Goal: Task Accomplishment & Management: Complete application form

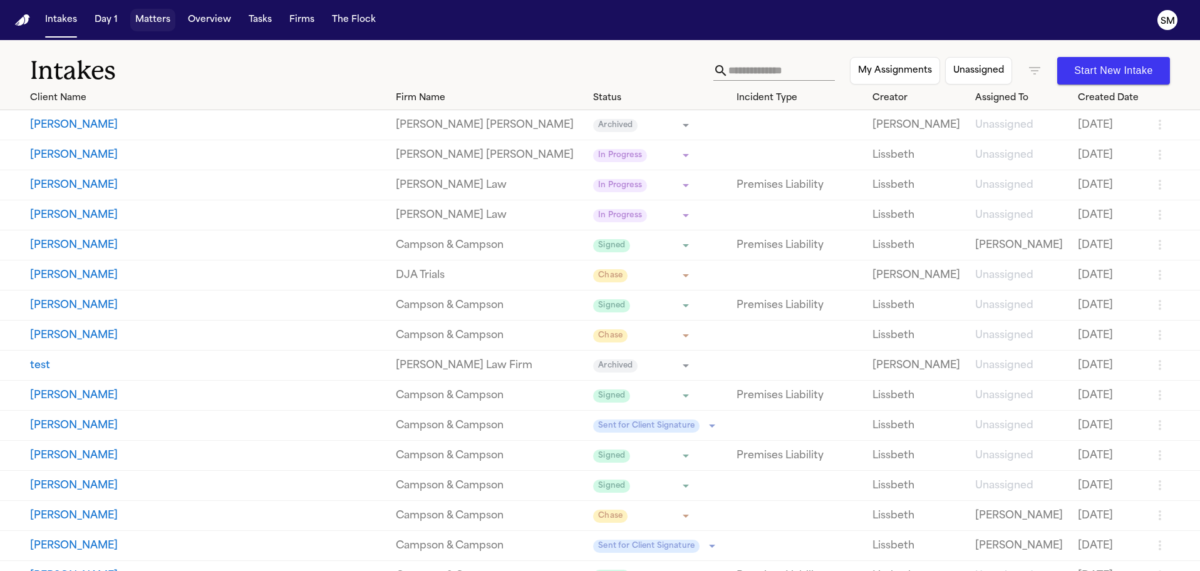
drag, startPoint x: 145, startPoint y: 21, endPoint x: 601, endPoint y: 88, distance: 461.4
click at [145, 20] on button "Matters" at bounding box center [152, 20] width 45 height 23
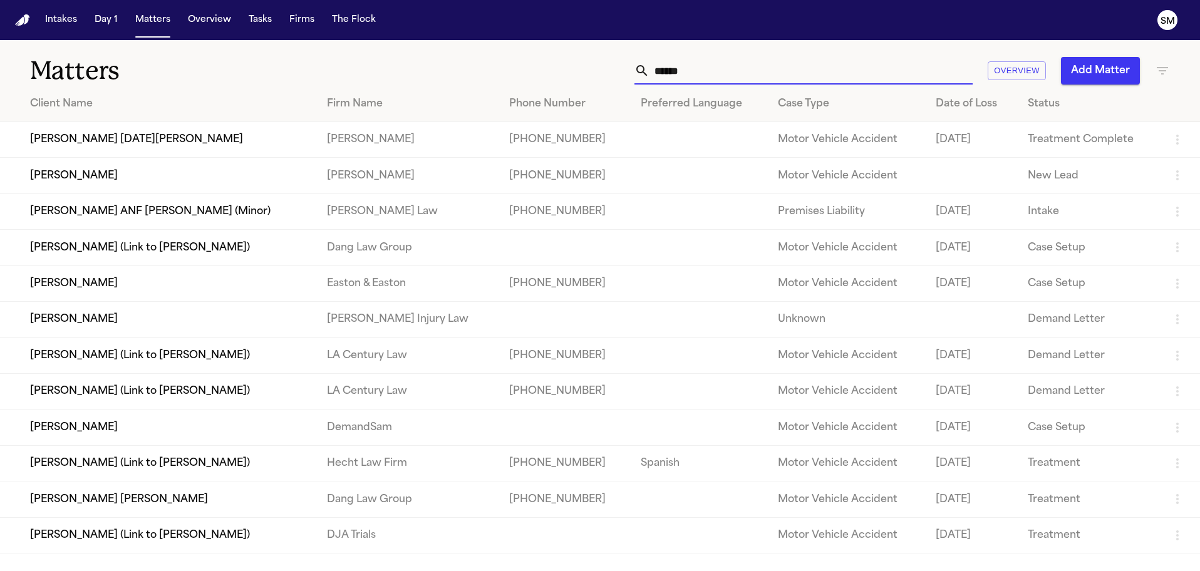
drag, startPoint x: 746, startPoint y: 71, endPoint x: 502, endPoint y: 79, distance: 244.3
click at [502, 79] on div "****** Overview Add Matter" at bounding box center [766, 71] width 808 height 28
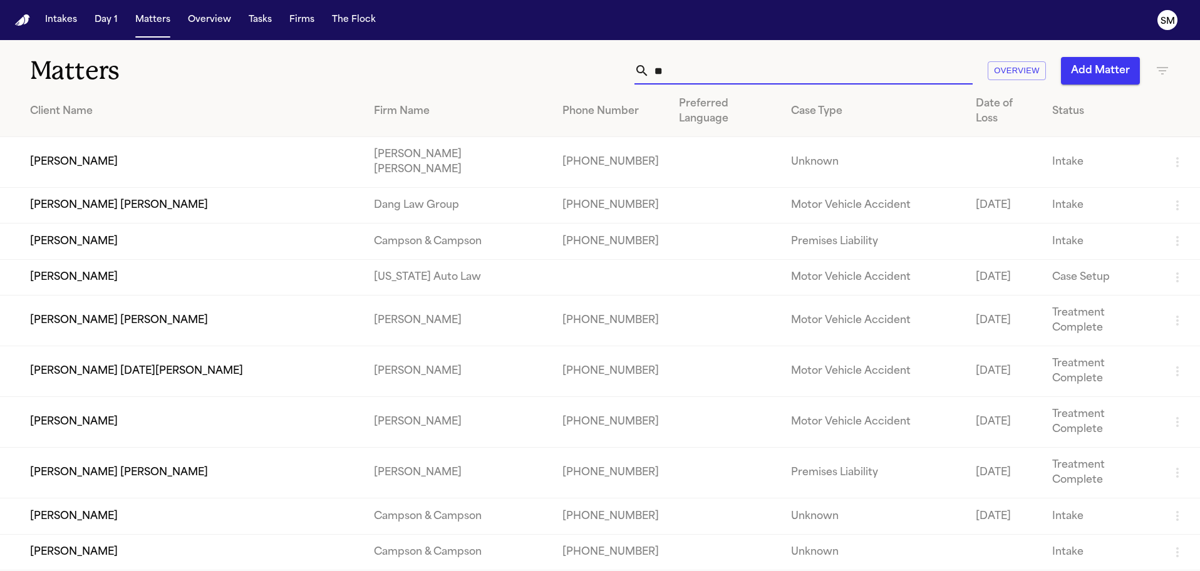
type input "*"
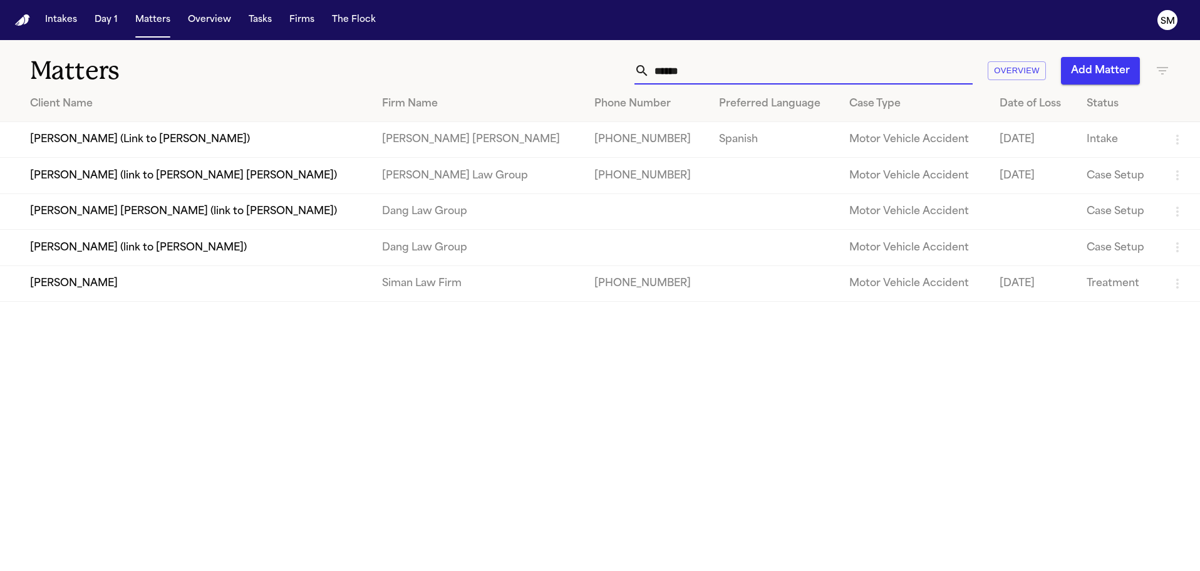
type input "******"
click at [301, 294] on td "[PERSON_NAME]" at bounding box center [186, 283] width 372 height 36
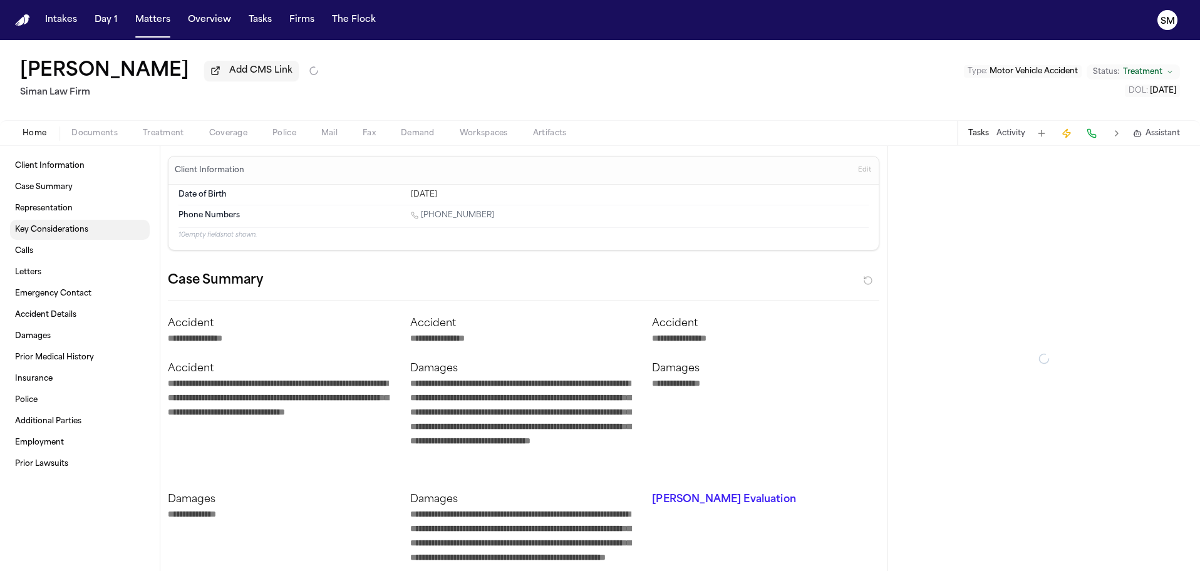
type textarea "*"
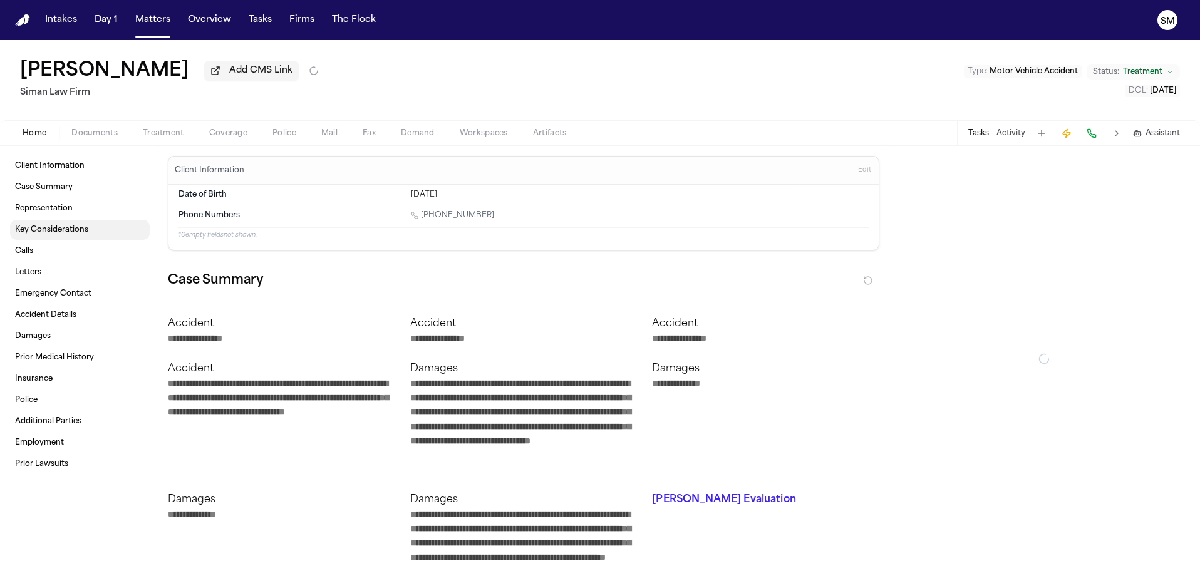
type textarea "*"
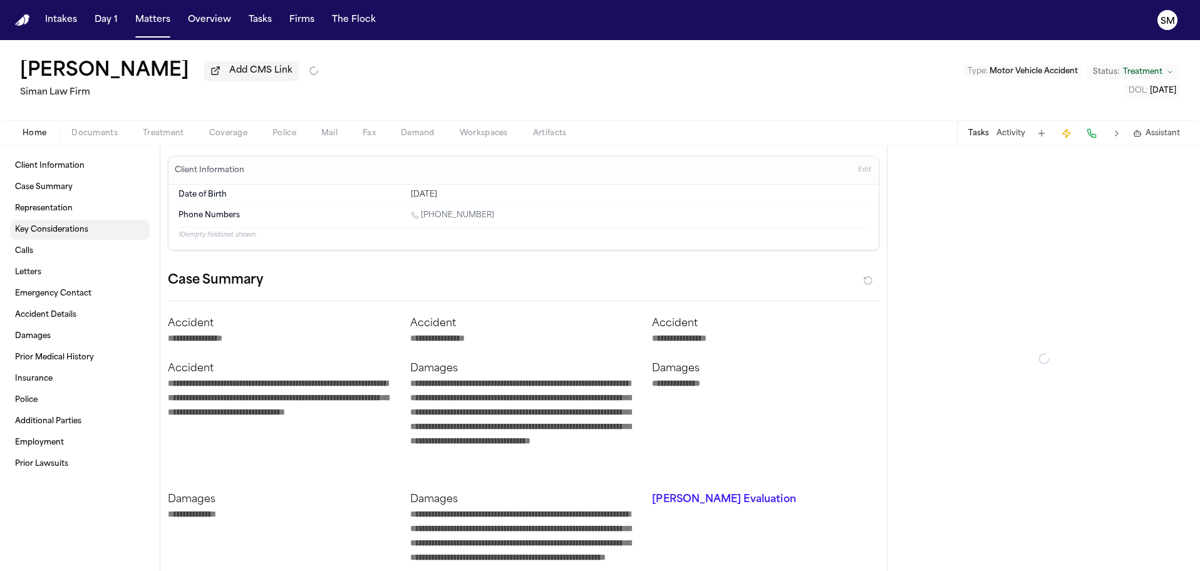
type textarea "*"
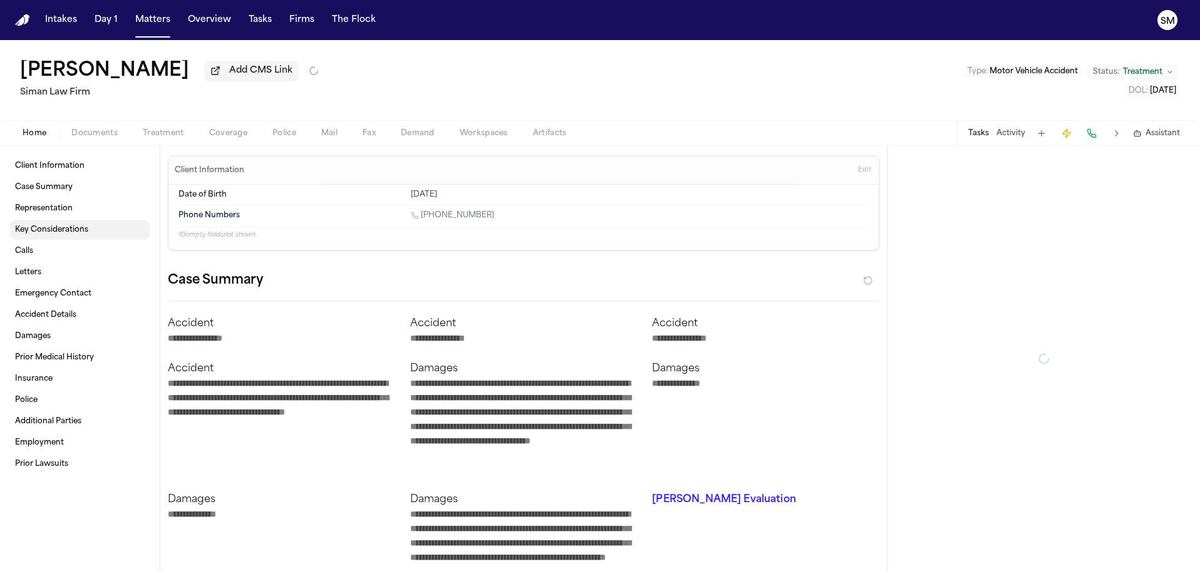
type textarea "*"
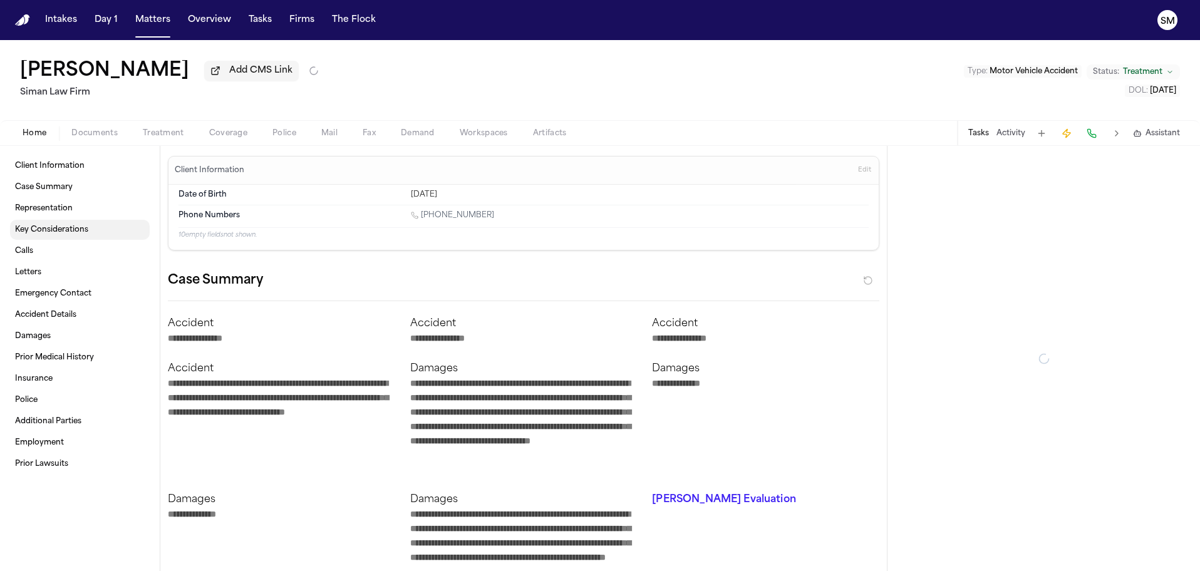
type textarea "*"
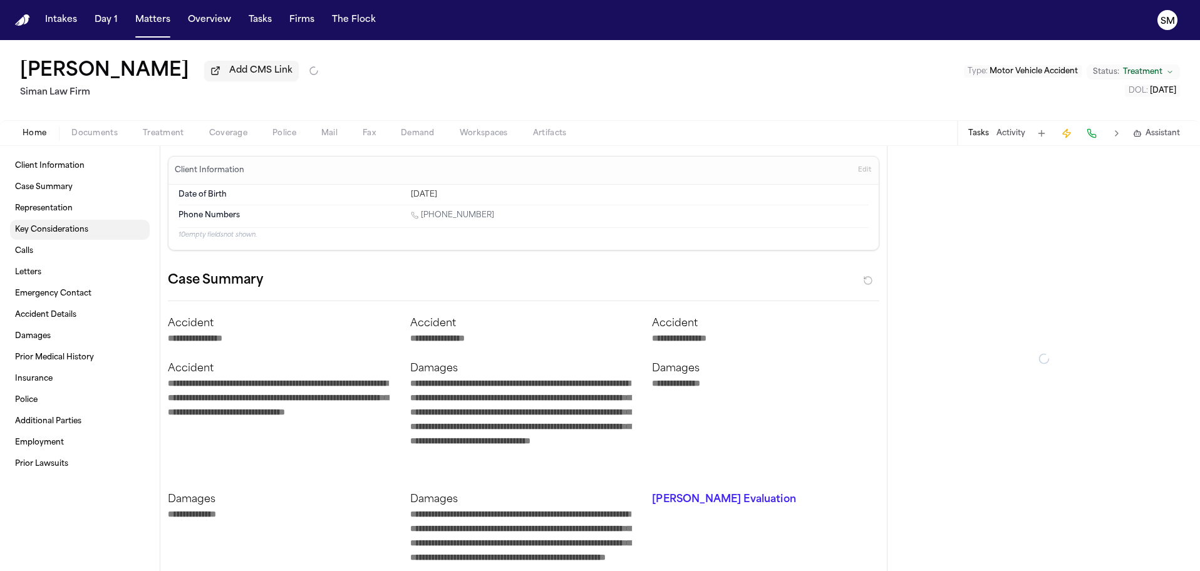
type textarea "*"
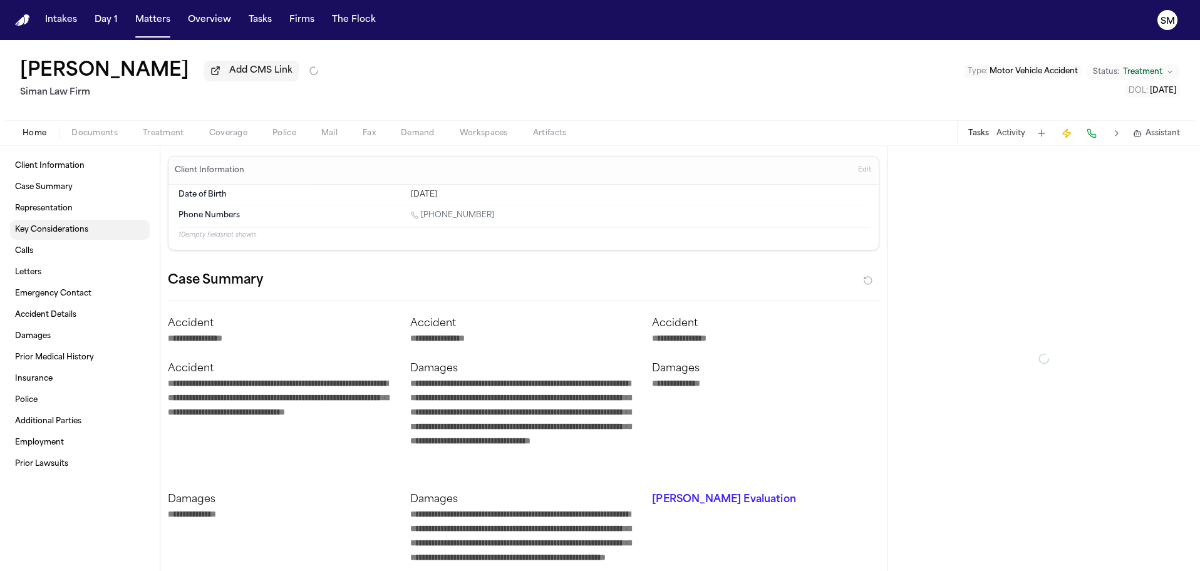
type textarea "*"
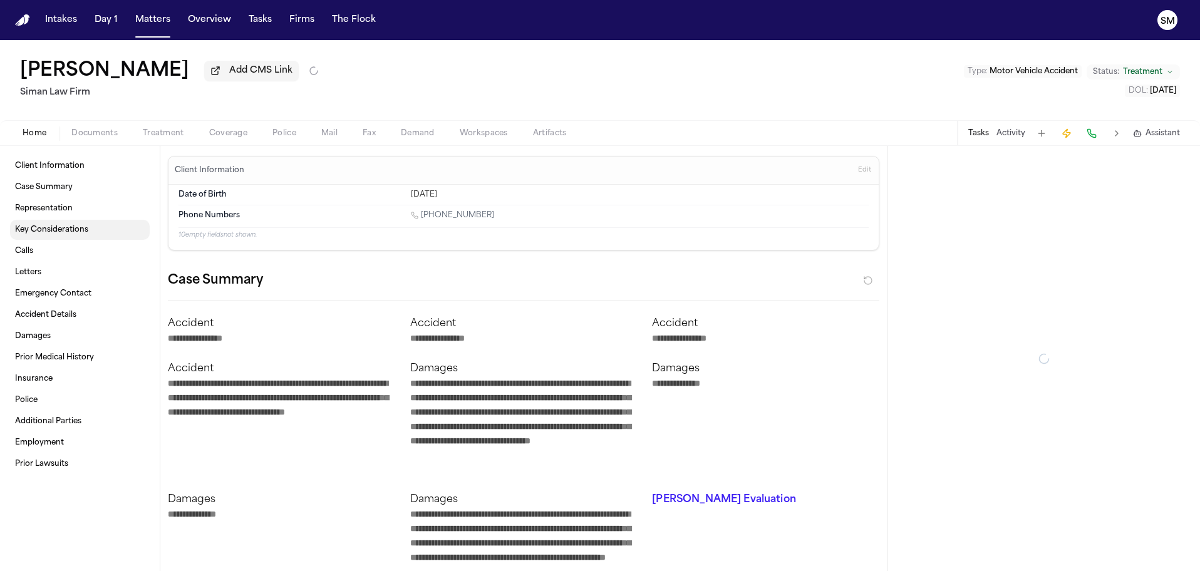
type textarea "*"
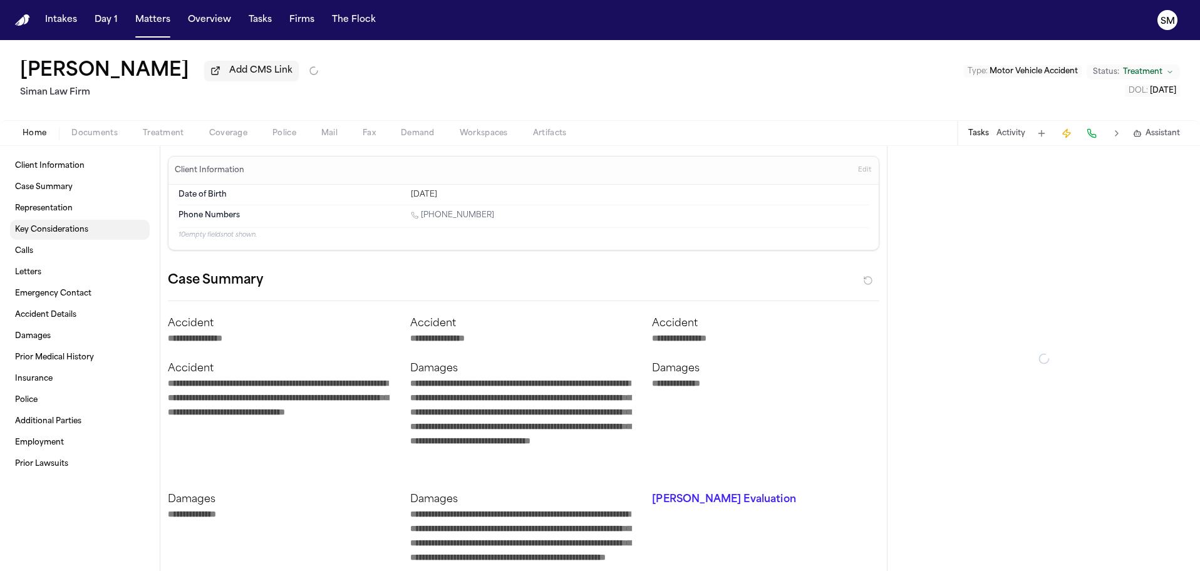
type textarea "*"
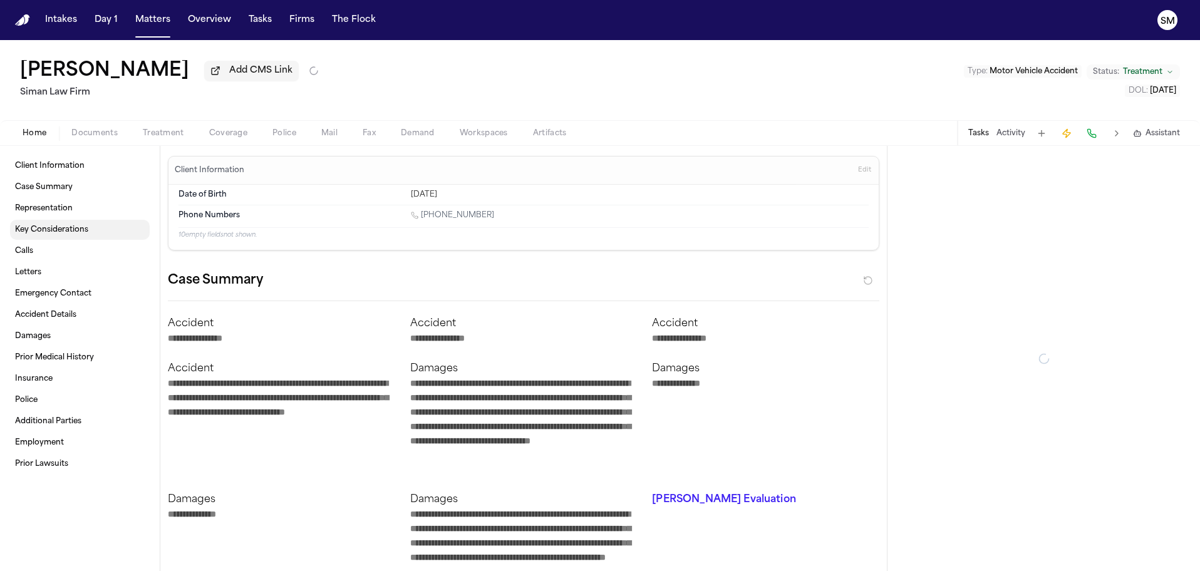
type textarea "*"
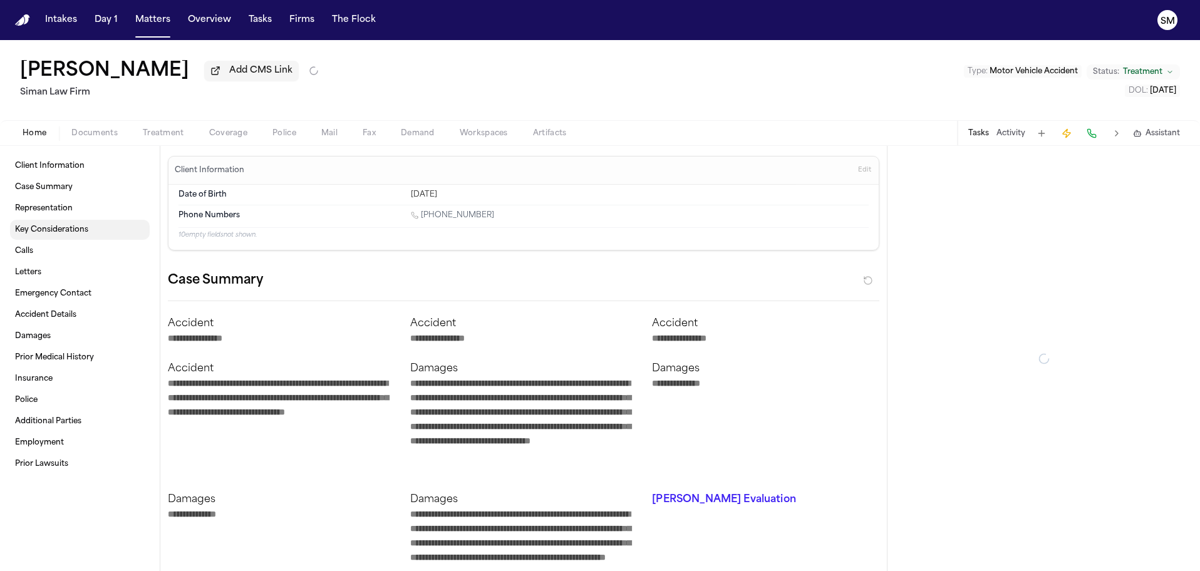
type textarea "*"
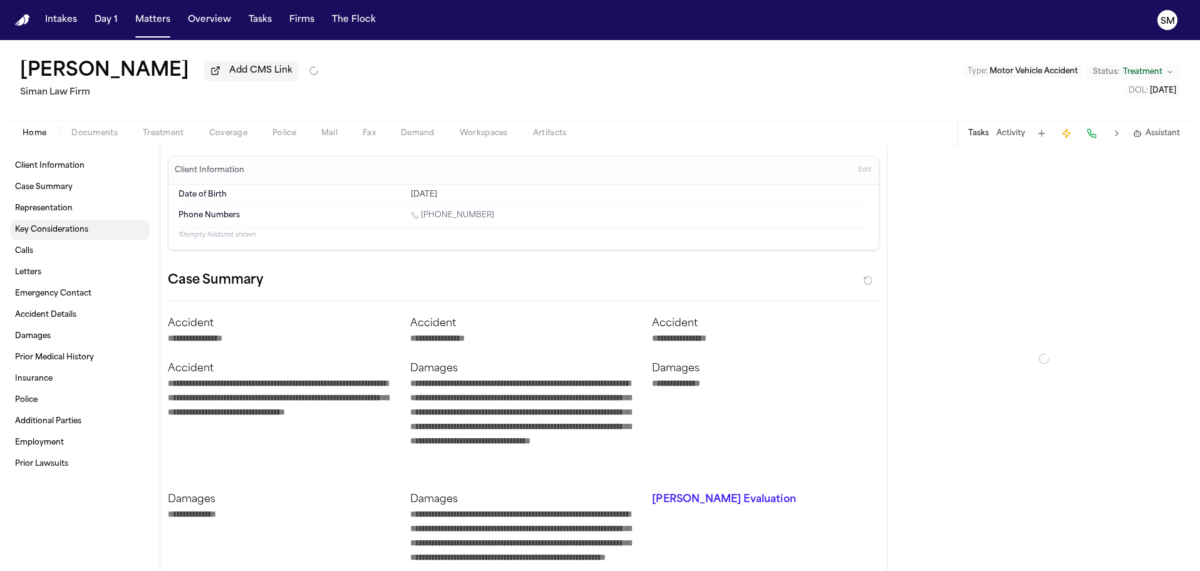
type textarea "*"
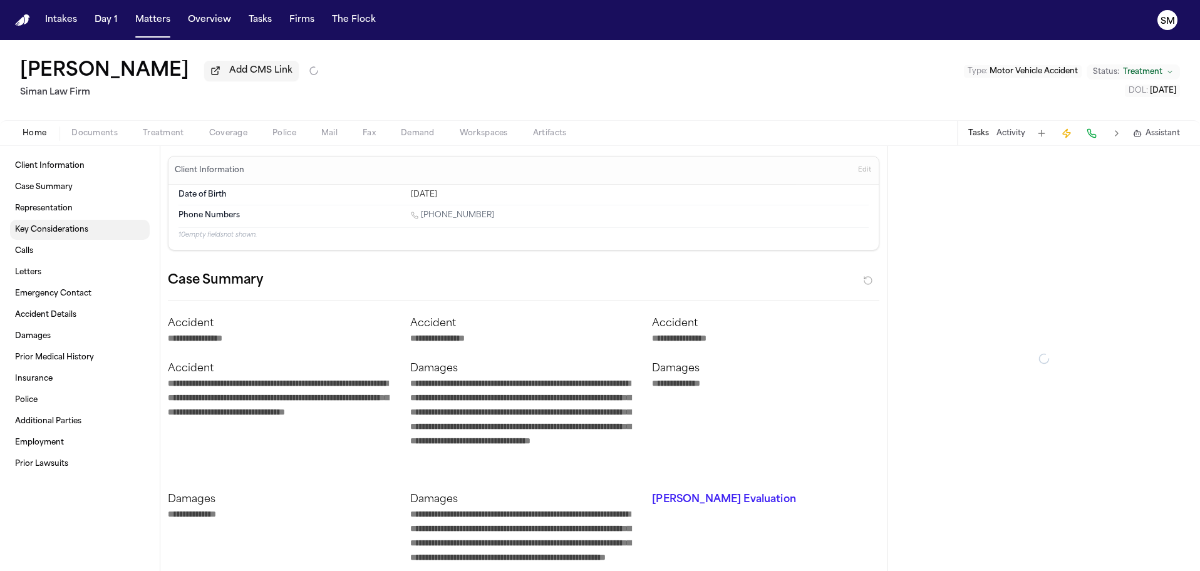
type textarea "*"
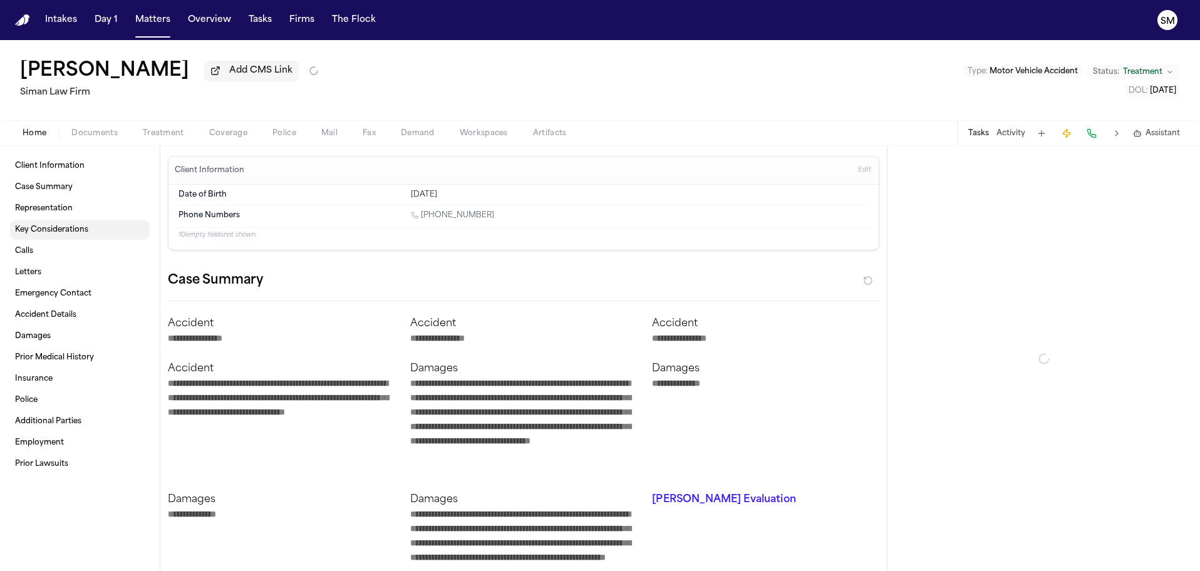
type textarea "*"
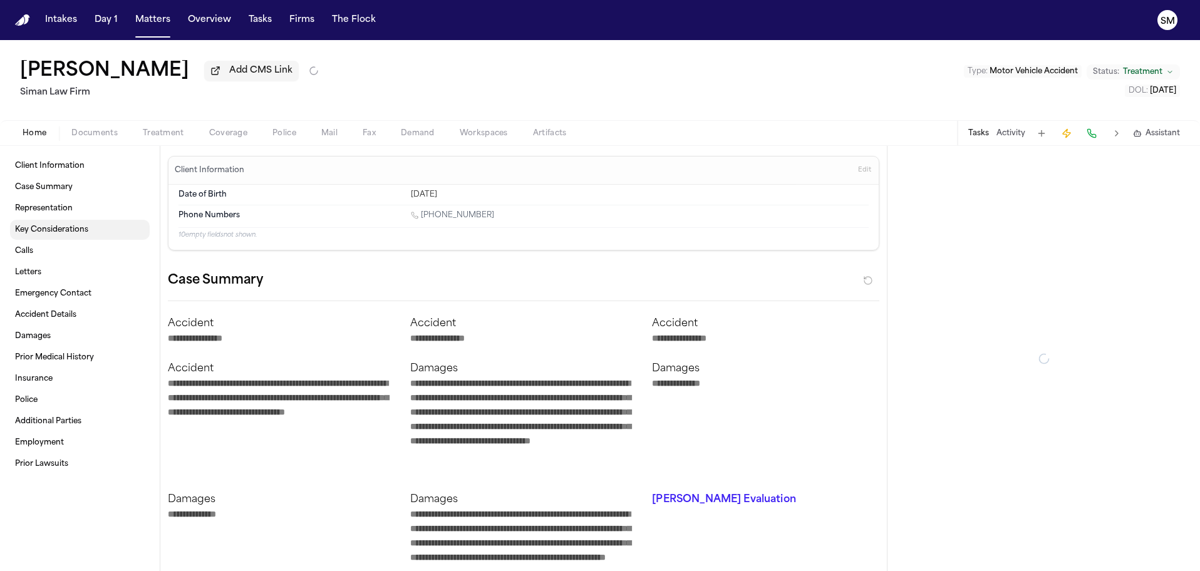
type textarea "*"
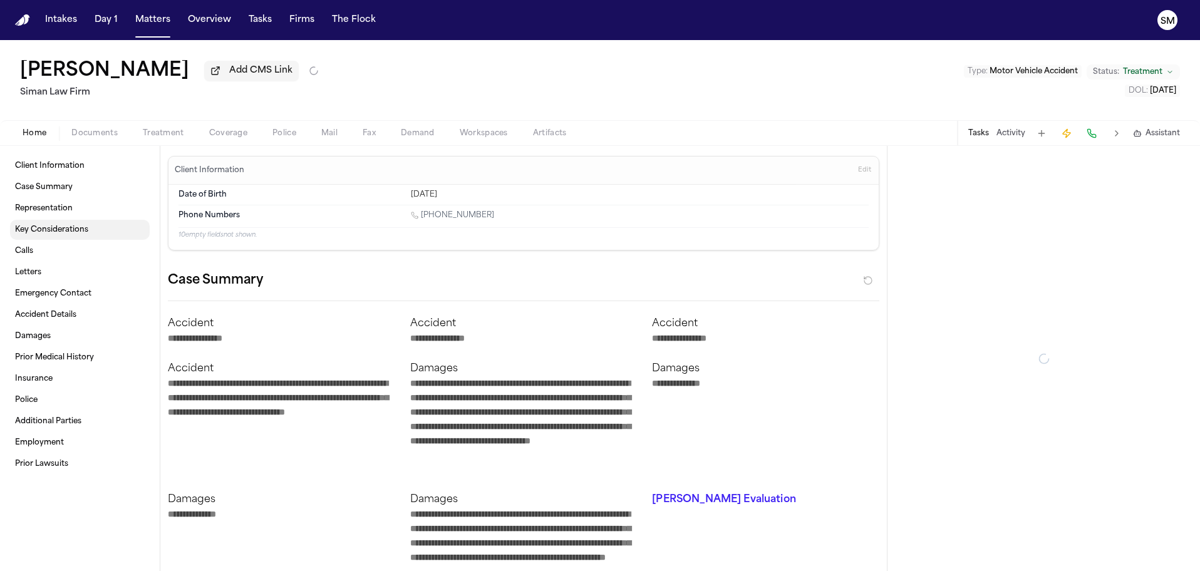
type textarea "*"
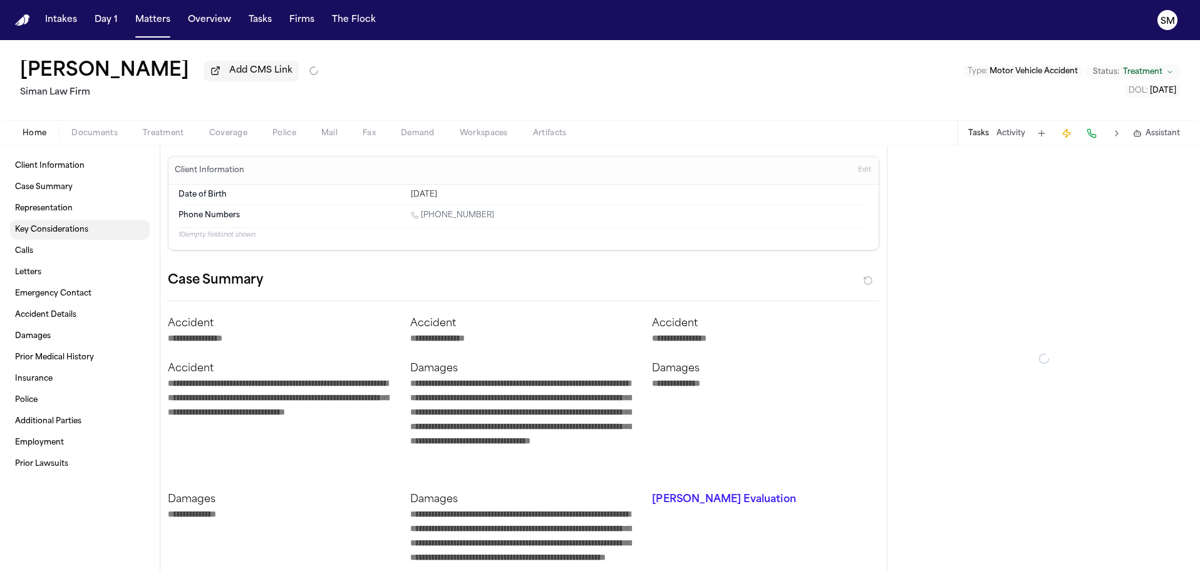
type textarea "*"
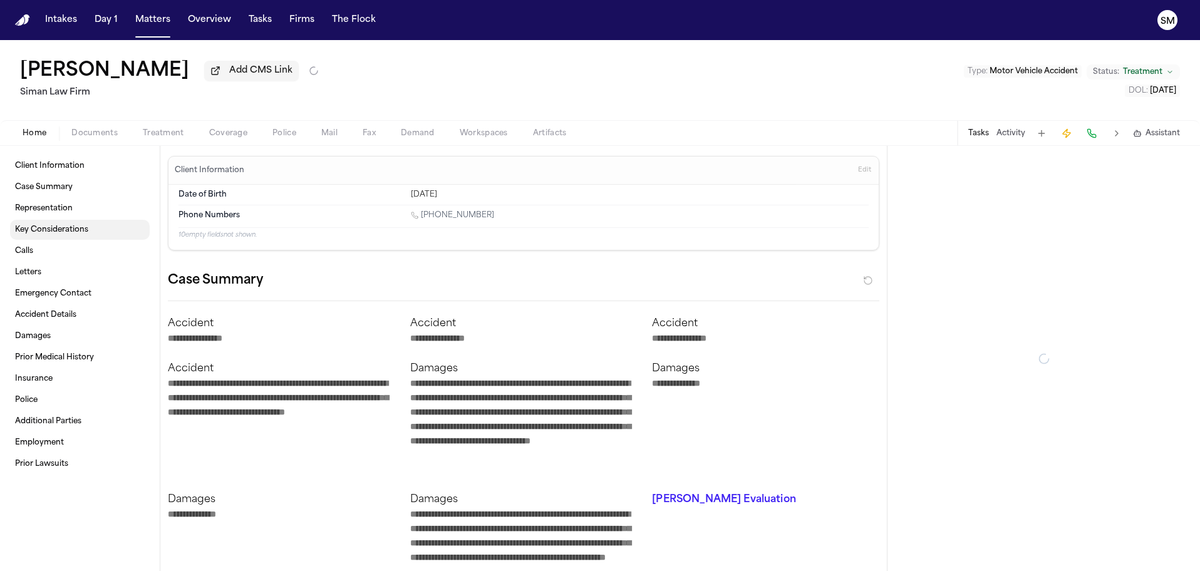
type textarea "*"
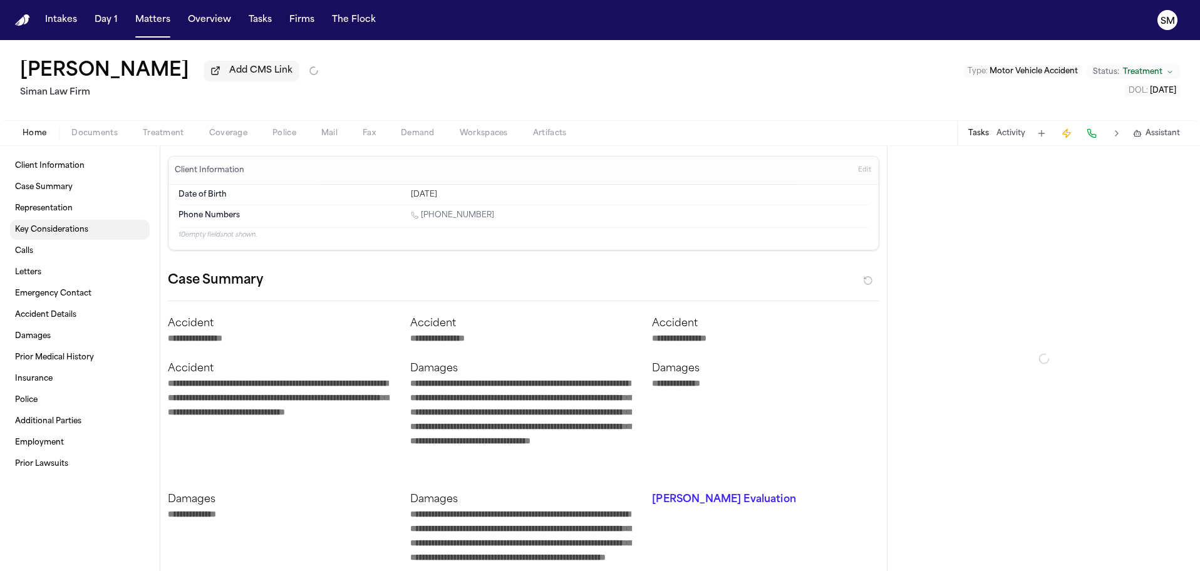
type textarea "*"
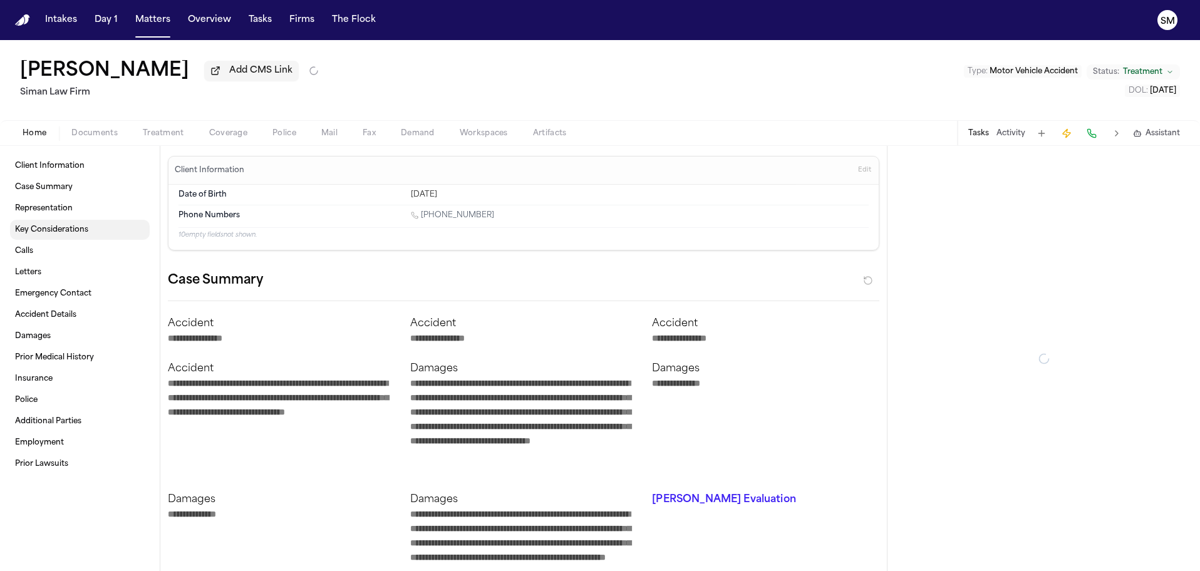
type textarea "*"
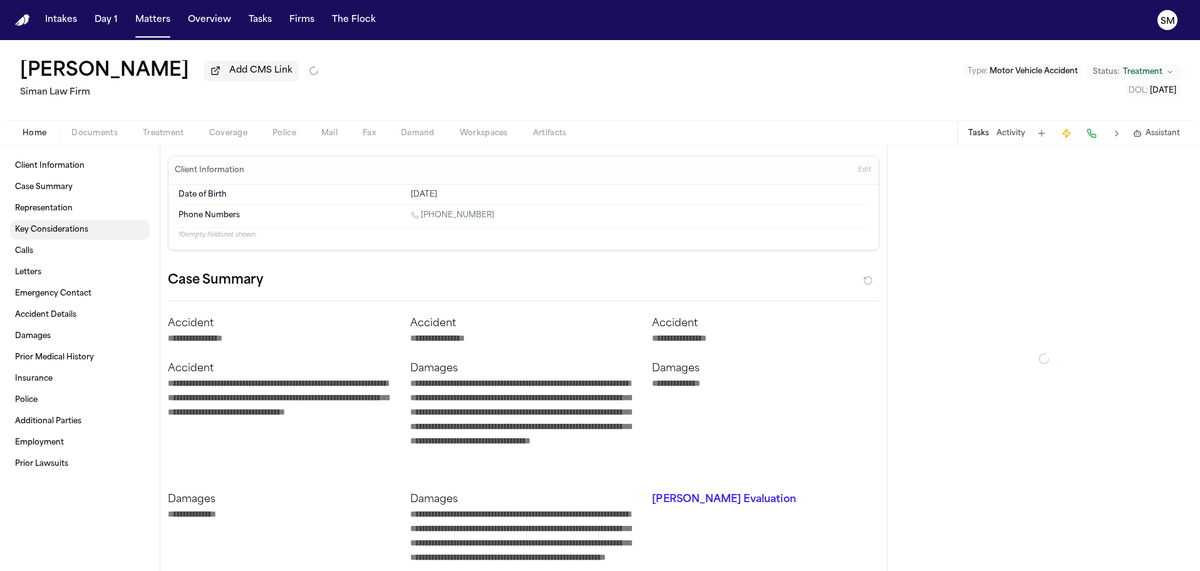
type textarea "*"
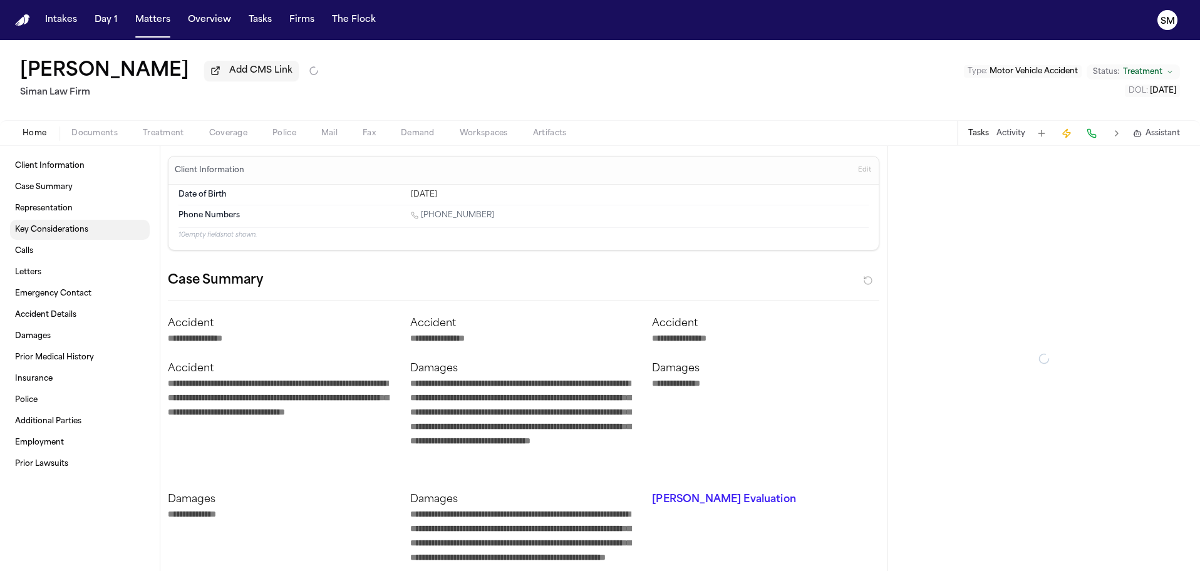
type textarea "*"
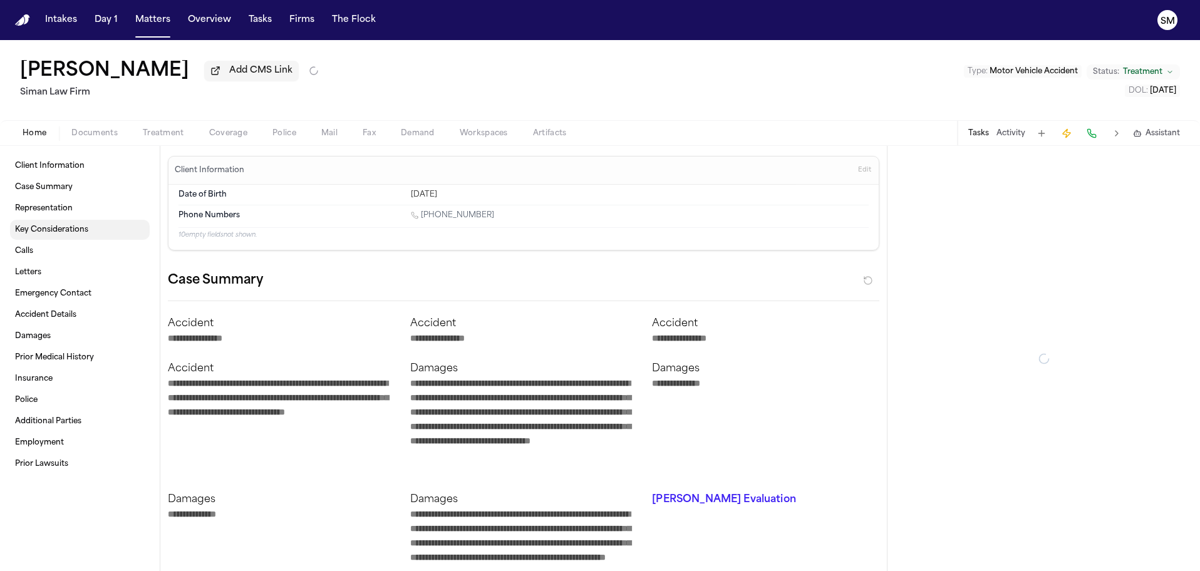
type textarea "*"
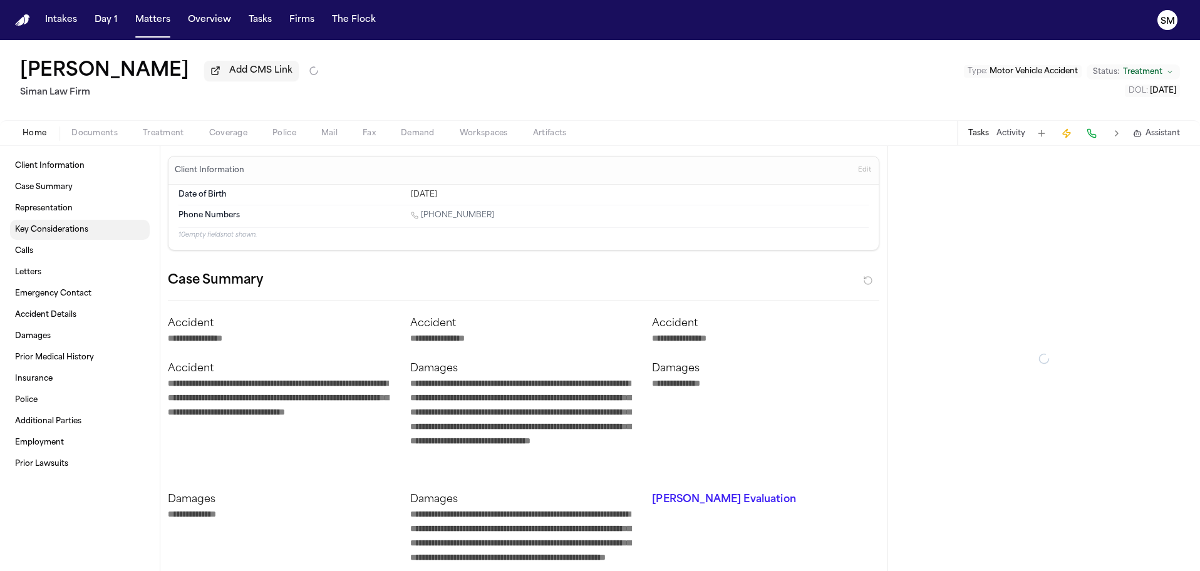
type textarea "*"
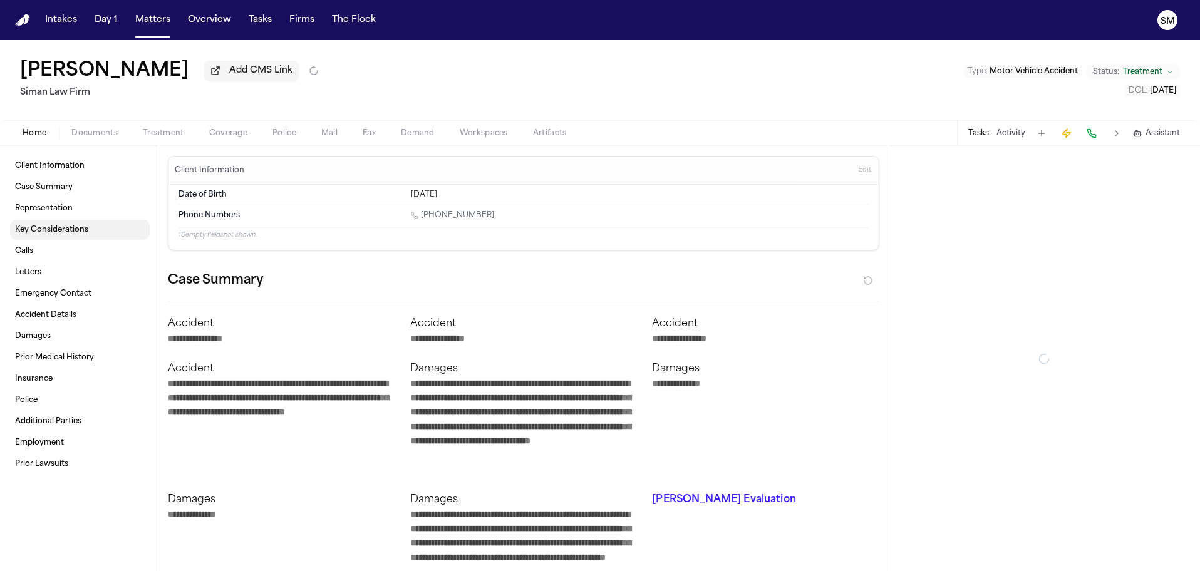
type textarea "*"
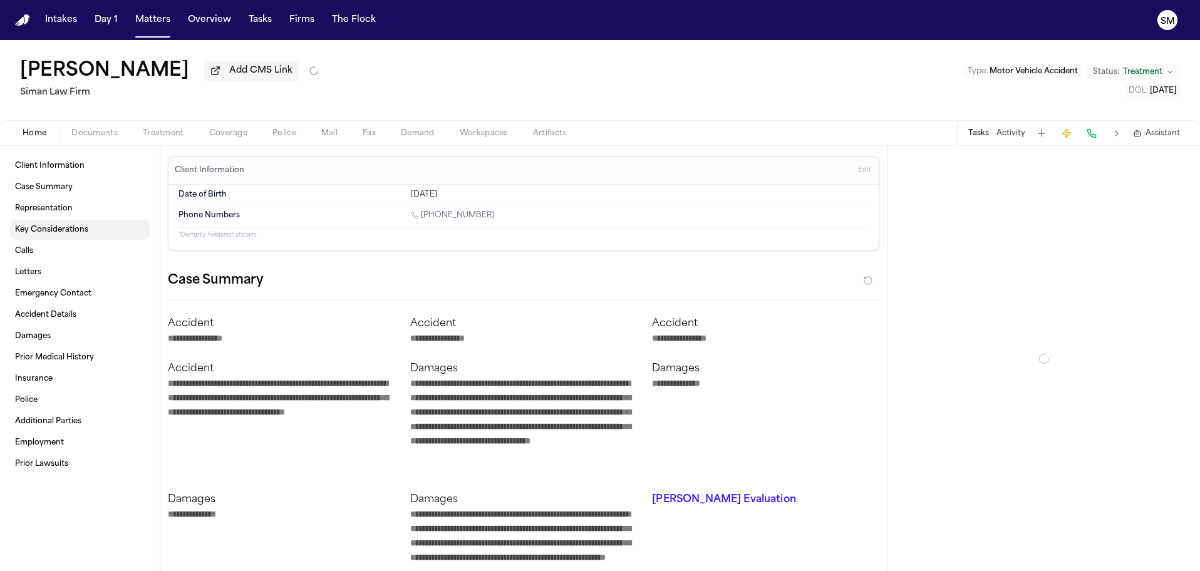
type textarea "*"
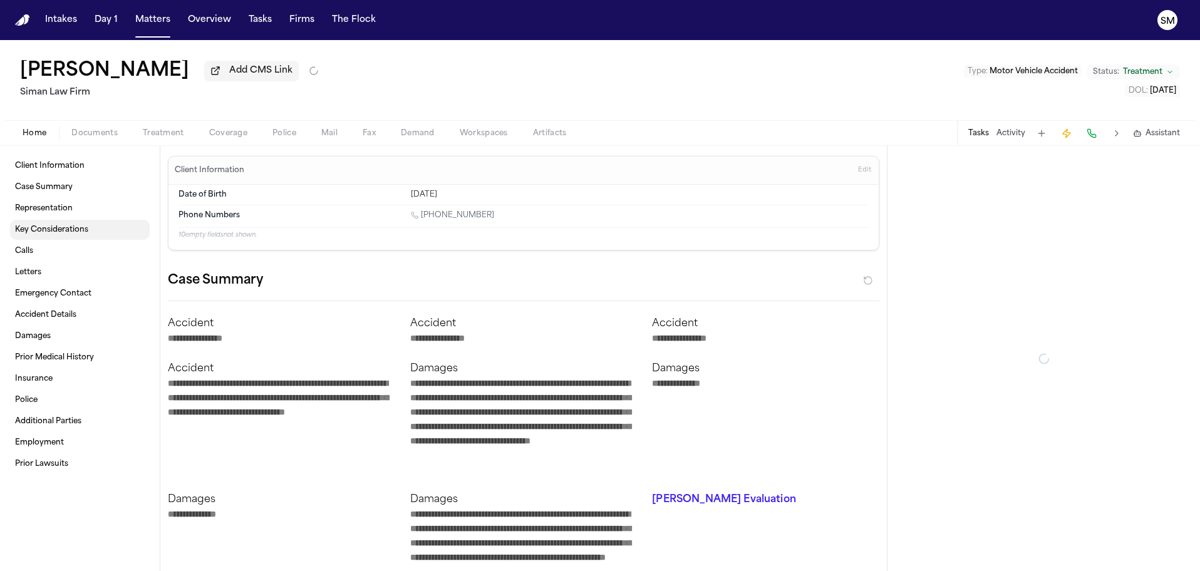
type textarea "*"
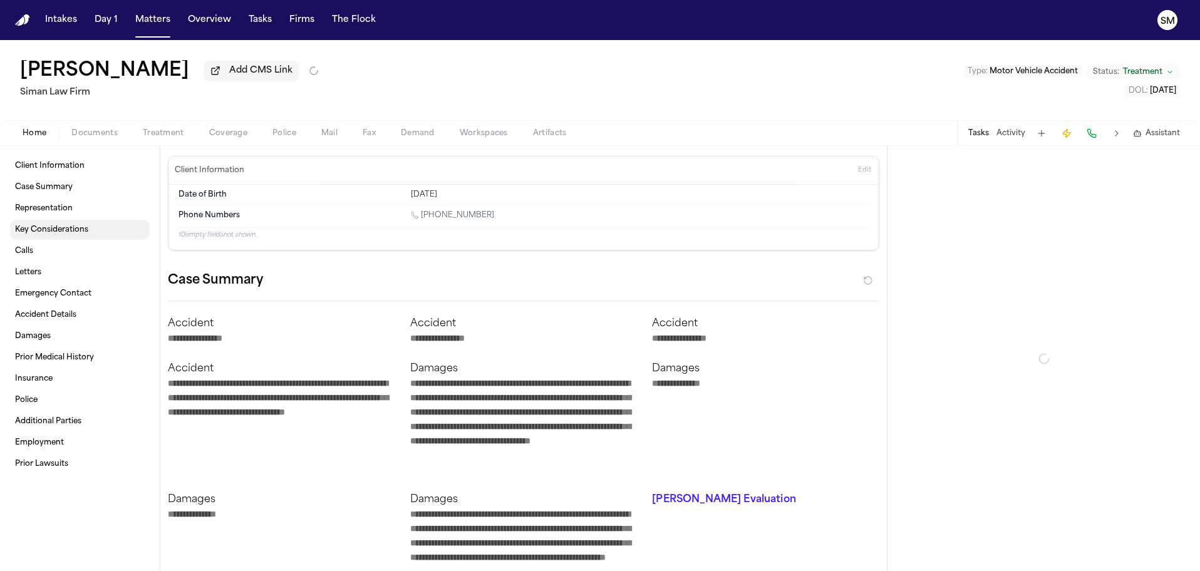
type textarea "*"
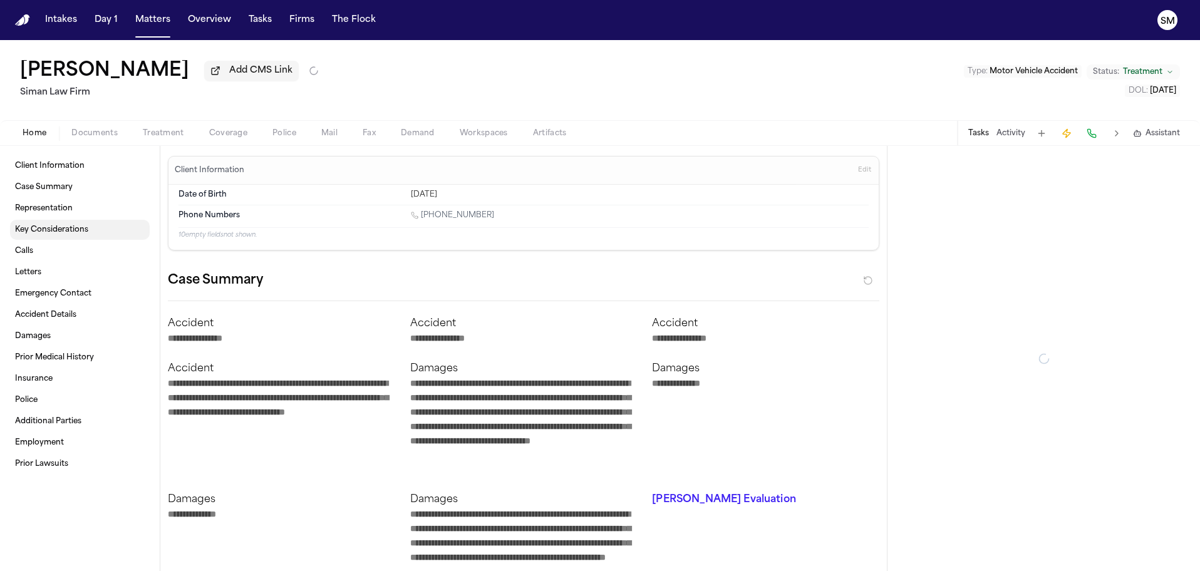
type textarea "*"
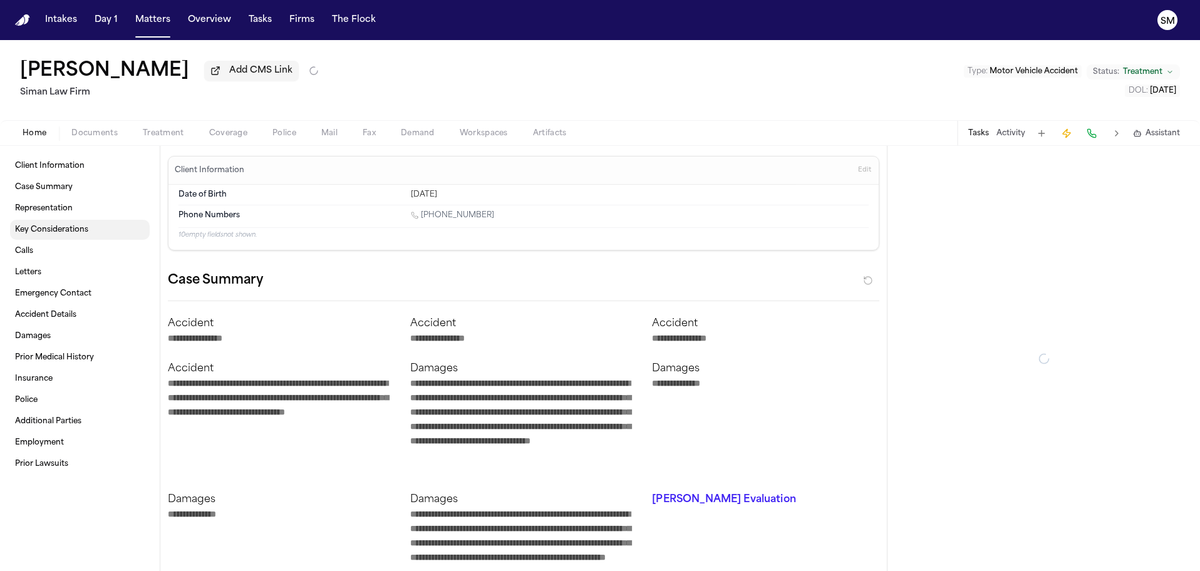
type textarea "*"
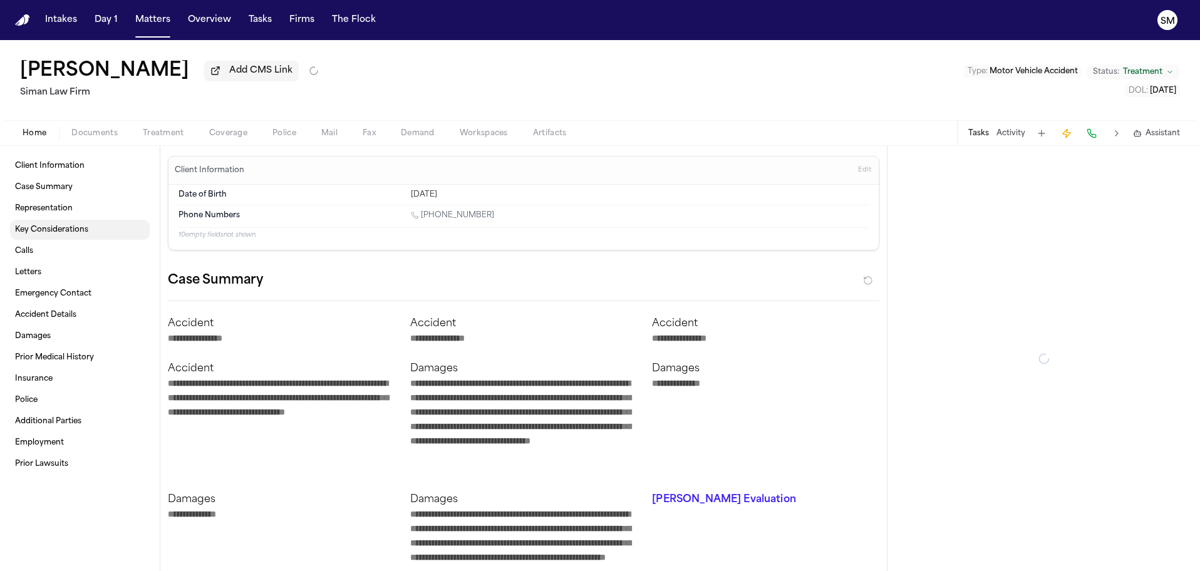
type textarea "*"
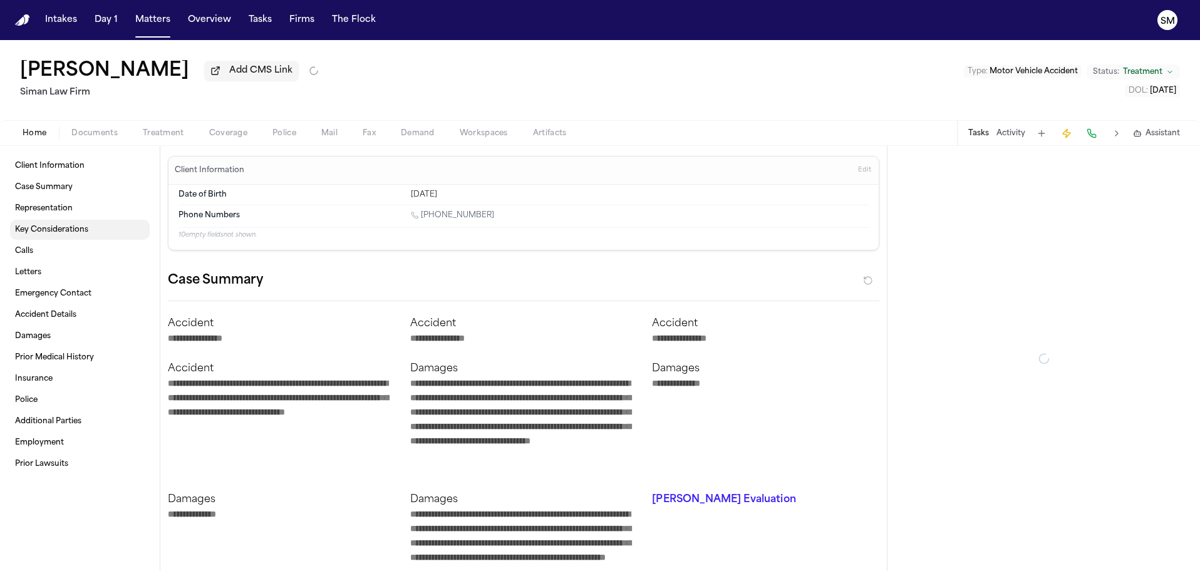
type textarea "*"
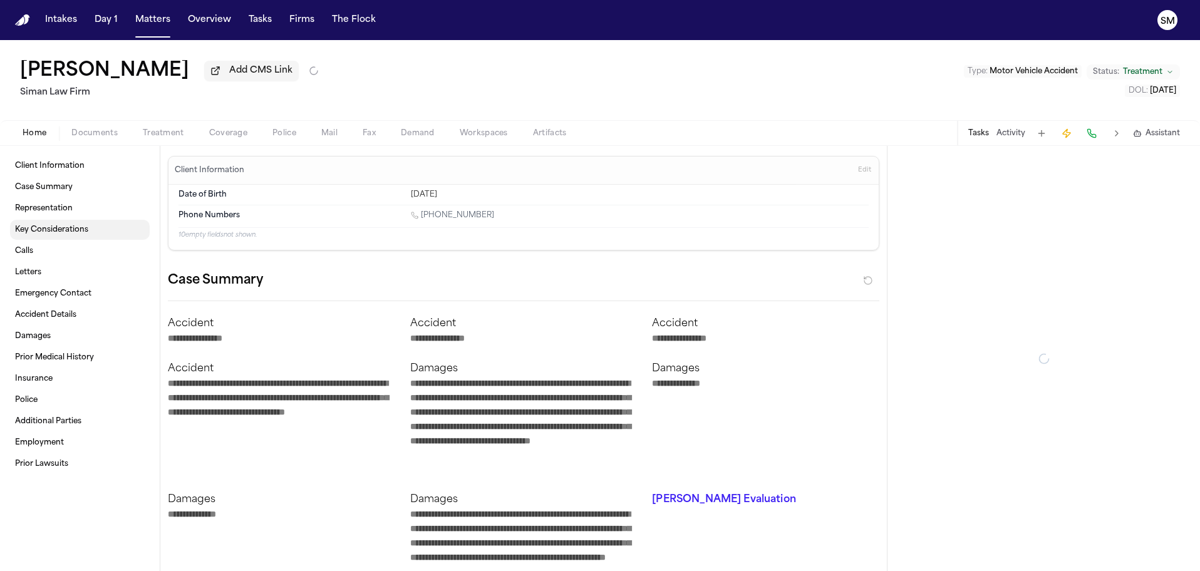
type textarea "*"
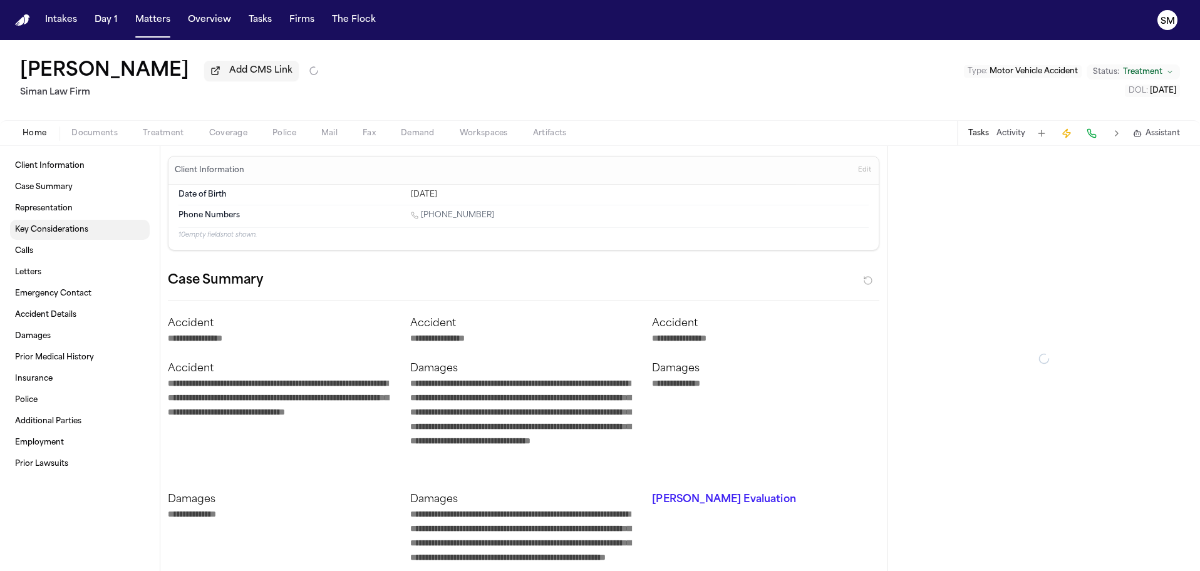
type textarea "*"
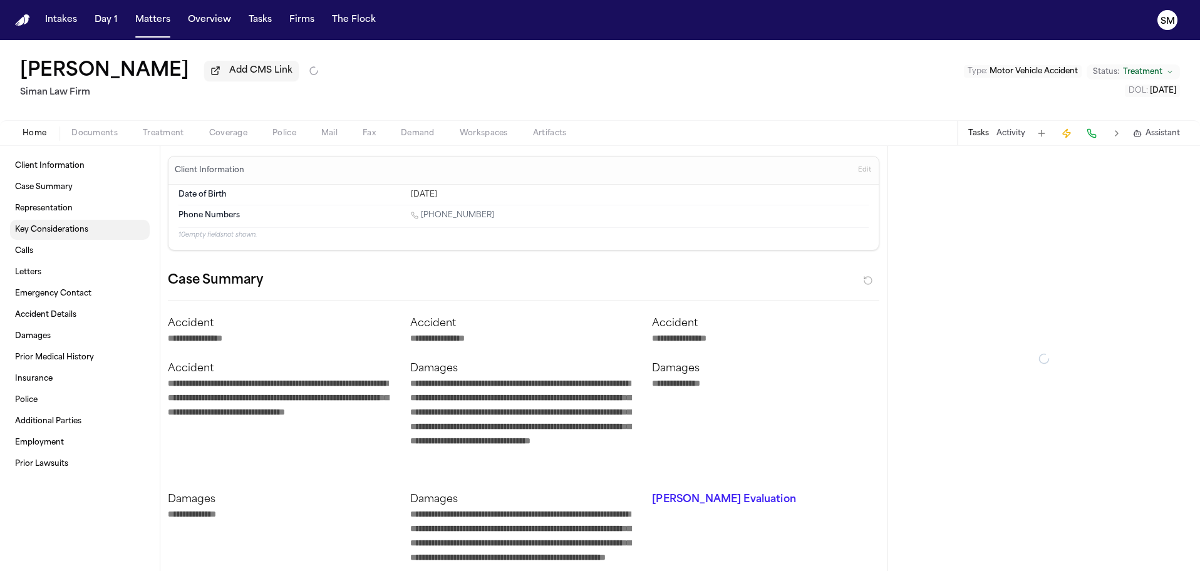
type textarea "*"
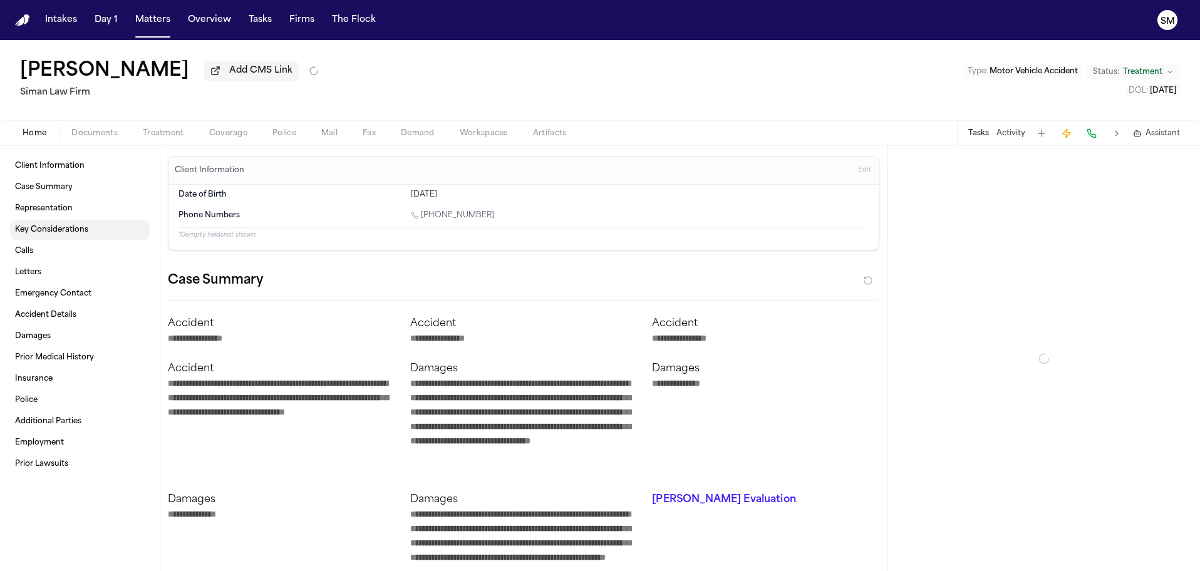
type textarea "*"
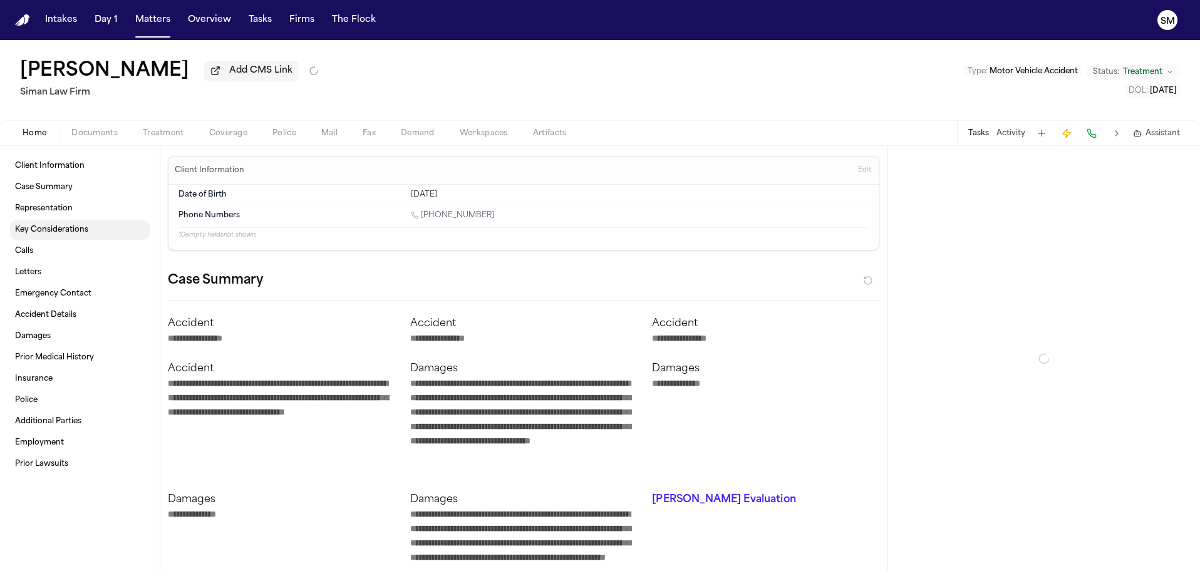
type textarea "*"
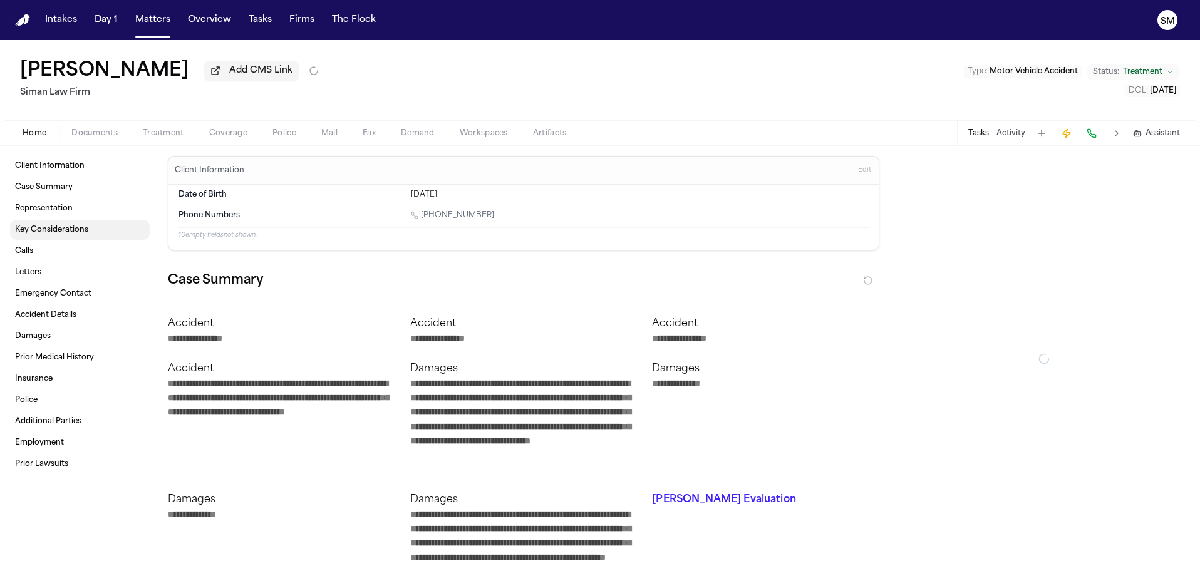
type textarea "*"
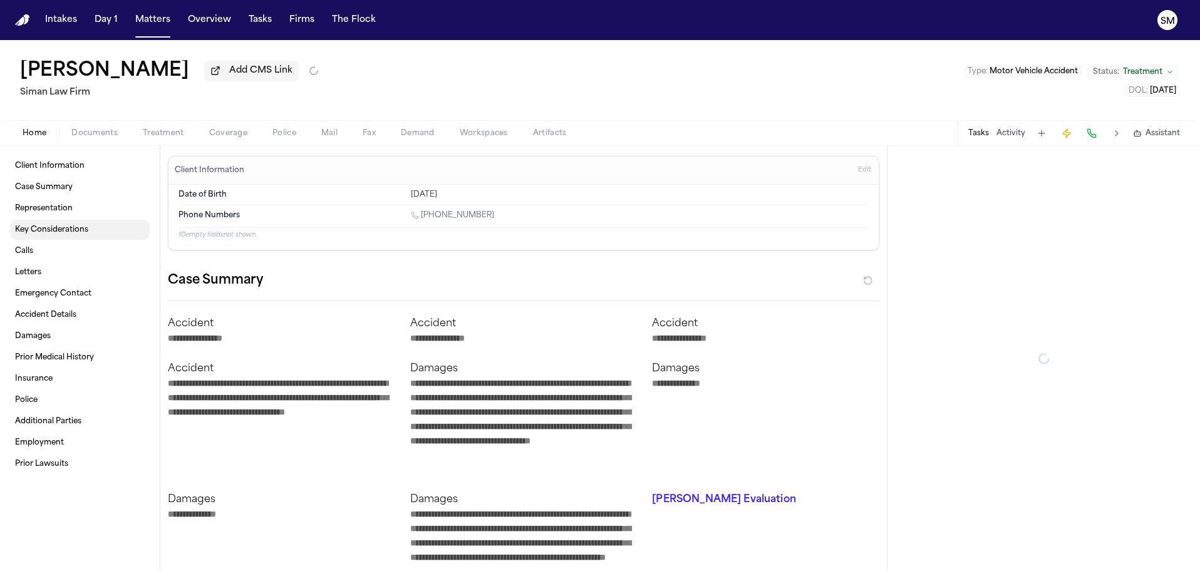
type textarea "*"
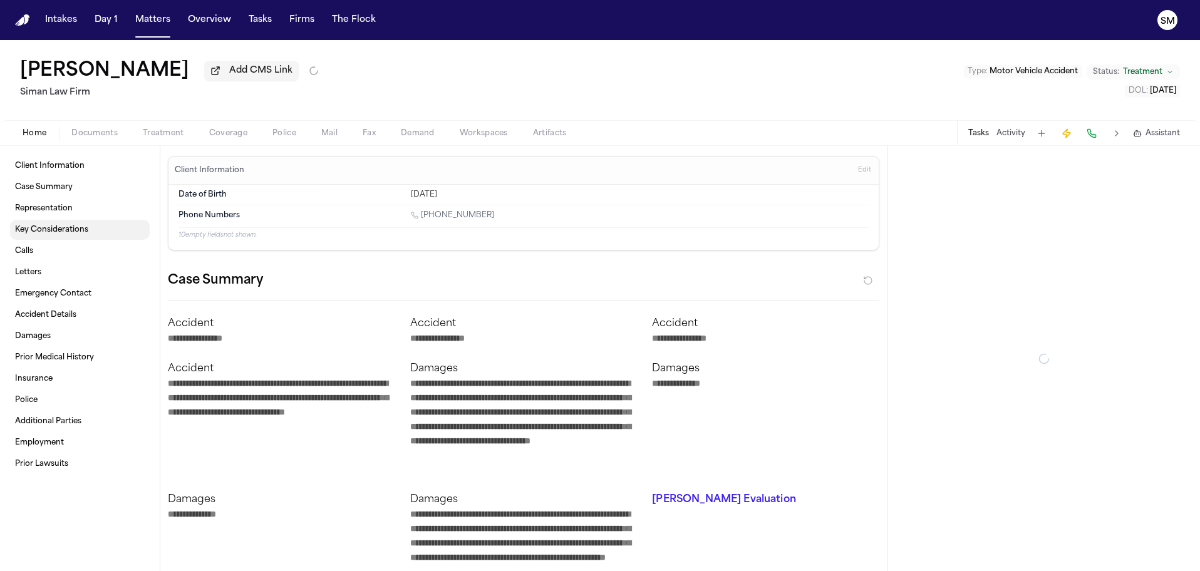
type textarea "*"
